Goal: Task Accomplishment & Management: Manage account settings

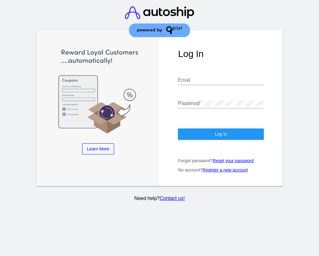
click at [195, 81] on input "Email" at bounding box center [221, 80] width 86 height 6
click at [0, 256] on com-1password-button at bounding box center [0, 256] width 0 height 0
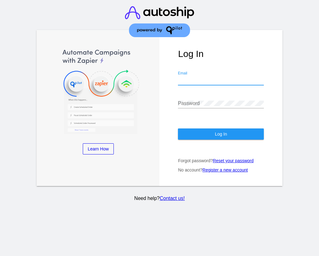
type input "[PERSON_NAME][EMAIL_ADDRESS][PERSON_NAME][DOMAIN_NAME]"
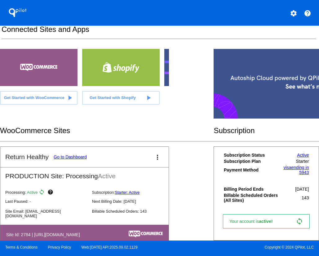
scroll to position [33, 0]
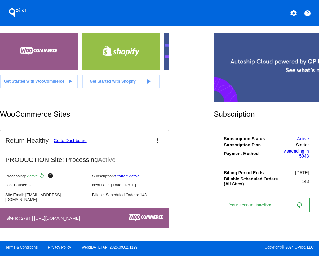
click at [75, 140] on link "Go to Dashboard" at bounding box center [70, 140] width 33 height 5
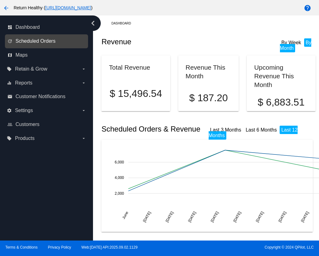
click at [34, 42] on span "Scheduled Orders" at bounding box center [35, 41] width 40 height 6
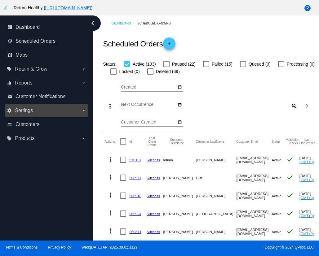
click at [33, 110] on label "settings Settings arrow_drop_down" at bounding box center [46, 111] width 79 height 10
click at [0, 0] on input "settings Settings arrow_drop_down" at bounding box center [0, 0] width 0 height 0
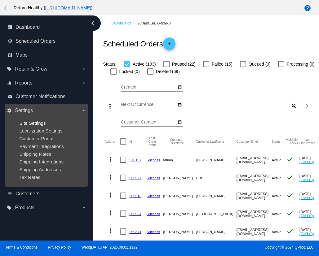
click at [36, 123] on span "Site Settings" at bounding box center [32, 122] width 26 height 5
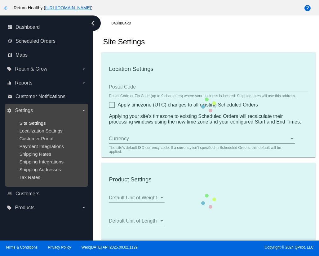
type input "00:00"
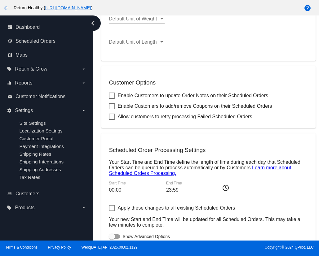
scroll to position [231, 0]
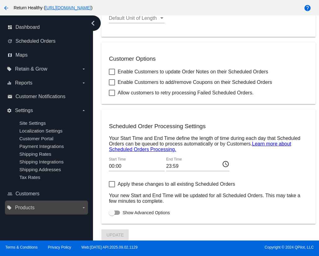
click at [35, 208] on label "local_offer Products arrow_drop_down" at bounding box center [46, 208] width 79 height 10
click at [0, 0] on input "local_offer Products arrow_drop_down" at bounding box center [0, 0] width 0 height 0
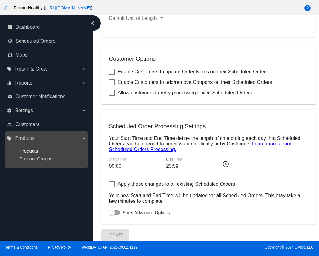
click at [31, 150] on span "Products" at bounding box center [28, 150] width 19 height 5
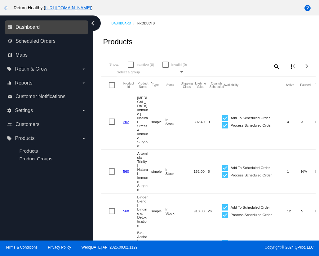
click at [29, 27] on span "Dashboard" at bounding box center [27, 27] width 24 height 6
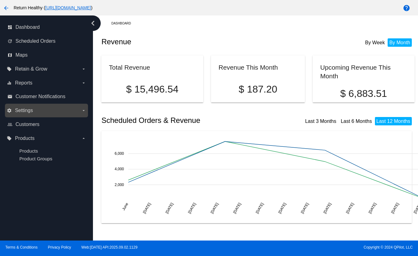
click at [51, 109] on label "settings Settings arrow_drop_down" at bounding box center [46, 111] width 79 height 10
click at [0, 0] on input "settings Settings arrow_drop_down" at bounding box center [0, 0] width 0 height 0
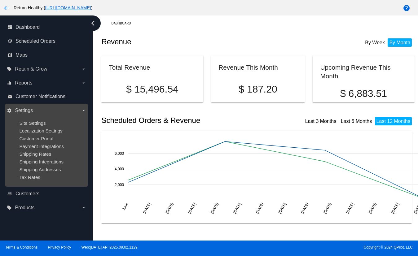
click at [62, 111] on label "settings Settings arrow_drop_down" at bounding box center [46, 111] width 79 height 10
click at [0, 0] on input "settings Settings arrow_drop_down" at bounding box center [0, 0] width 0 height 0
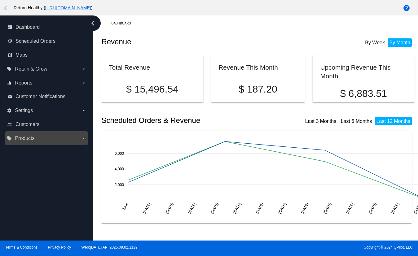
click at [64, 139] on label "local_offer Products arrow_drop_down" at bounding box center [46, 138] width 79 height 10
click at [0, 0] on input "local_offer Products arrow_drop_down" at bounding box center [0, 0] width 0 height 0
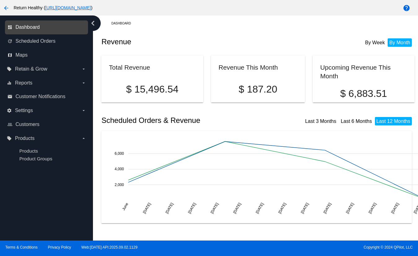
click at [29, 26] on span "Dashboard" at bounding box center [27, 27] width 24 height 6
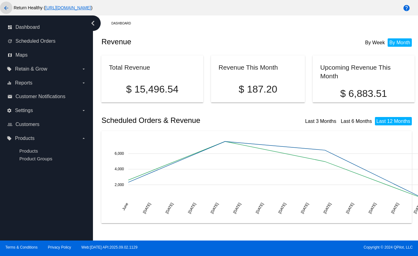
click at [5, 8] on mat-icon "arrow_back" at bounding box center [5, 7] width 7 height 7
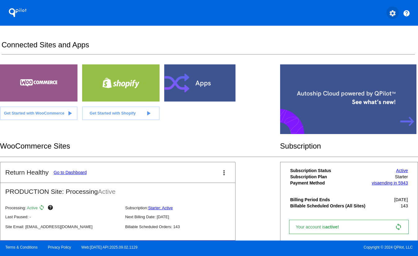
click at [318, 13] on mat-icon "settings" at bounding box center [392, 13] width 7 height 7
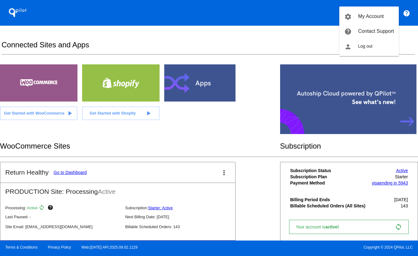
click at [247, 111] on div at bounding box center [209, 128] width 418 height 256
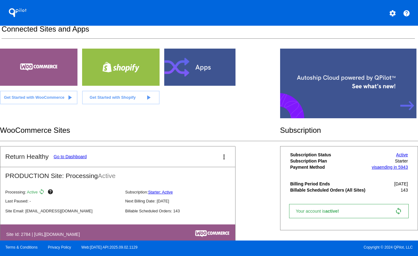
scroll to position [33, 0]
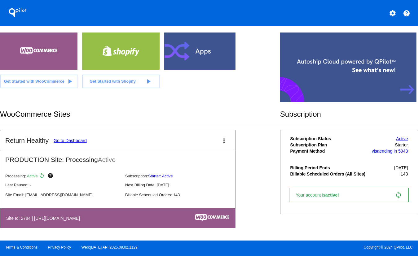
click at [223, 139] on mat-icon "more_vert" at bounding box center [223, 140] width 7 height 7
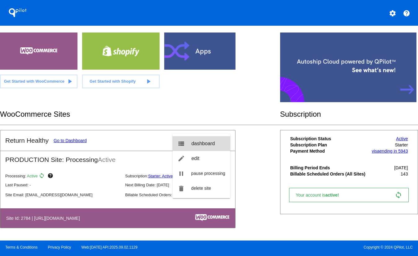
click at [210, 143] on span "dashboard" at bounding box center [203, 143] width 24 height 5
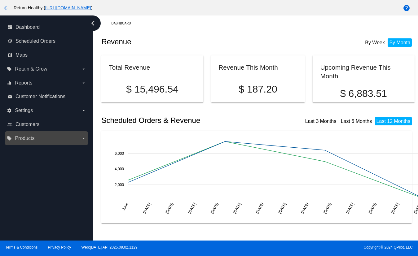
click at [81, 138] on icon "arrow_drop_down" at bounding box center [83, 138] width 5 height 5
click at [0, 0] on input "local_offer Products arrow_drop_down" at bounding box center [0, 0] width 0 height 0
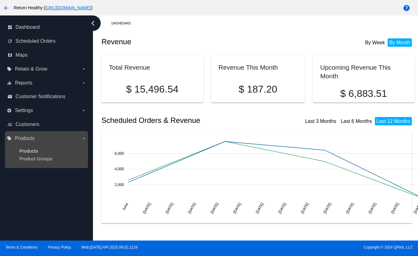
click at [30, 150] on span "Products" at bounding box center [28, 150] width 19 height 5
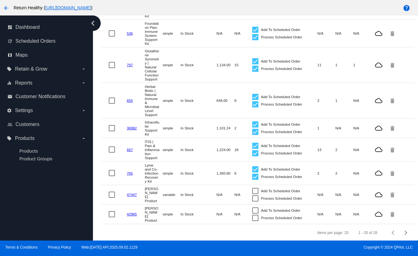
scroll to position [472, 0]
click at [132, 196] on link "47447" at bounding box center [132, 194] width 10 height 4
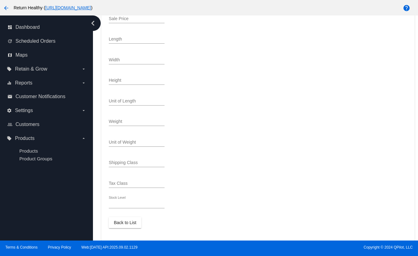
scroll to position [277, 0]
type input "variable"
type input "47447"
type input "MARC-MSTR"
checkbox input "false"
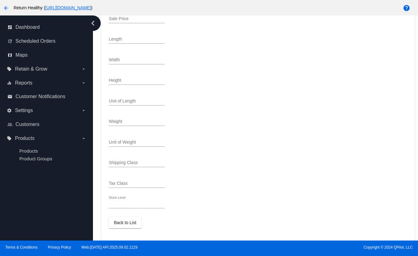
checkbox input "false"
type input "[PERSON_NAME] Product"
type input "0"
type input "In Stock"
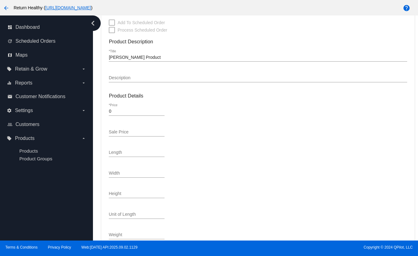
scroll to position [159, 0]
click at [127, 135] on input "Sale Price" at bounding box center [137, 132] width 56 height 5
click at [116, 135] on input "Sale Price" at bounding box center [137, 132] width 56 height 5
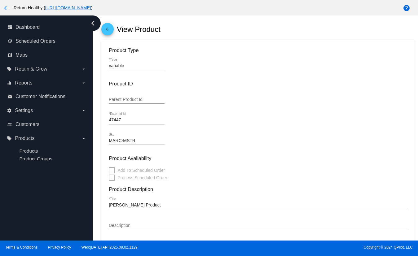
scroll to position [0, 0]
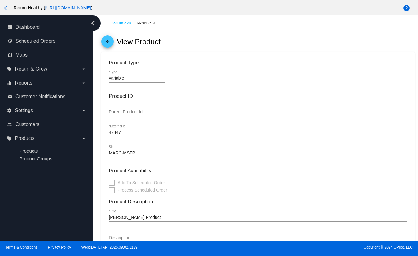
click at [6, 8] on mat-icon "arrow_back" at bounding box center [5, 7] width 7 height 7
